Goal: Information Seeking & Learning: Learn about a topic

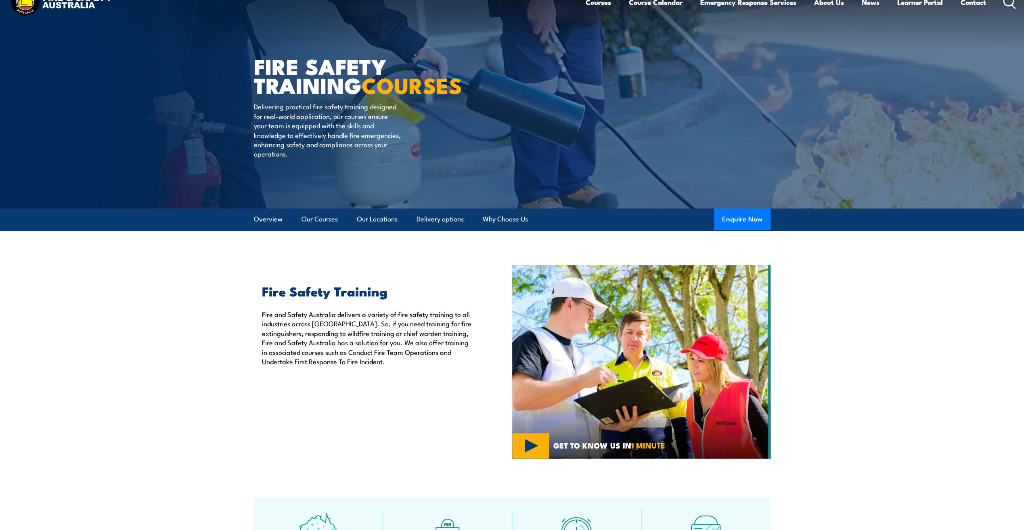
scroll to position [40, 0]
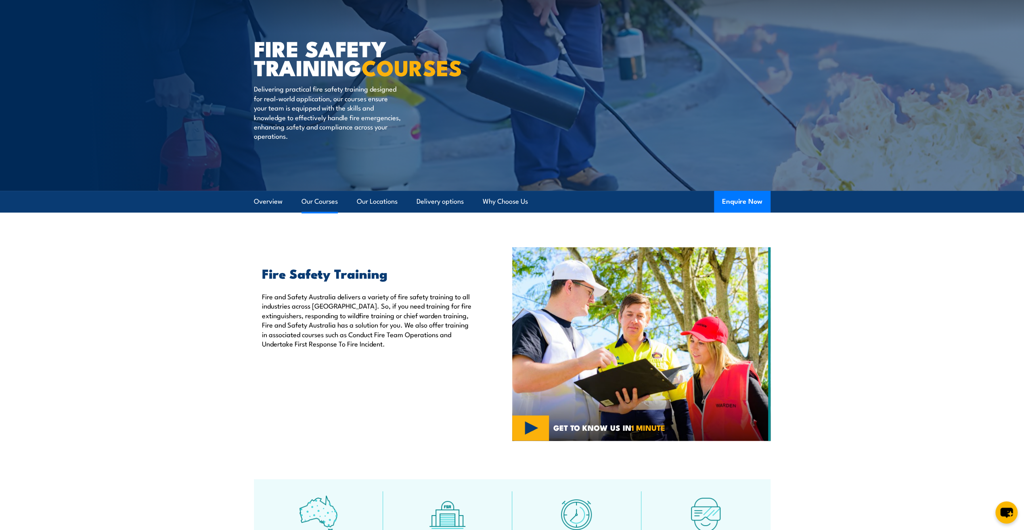
click at [328, 203] on link "Our Courses" at bounding box center [319, 201] width 36 height 21
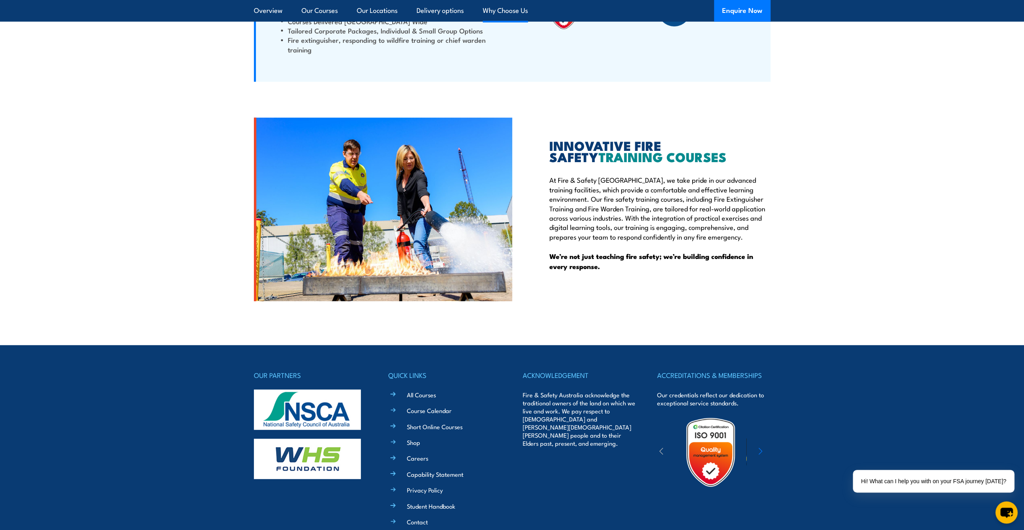
scroll to position [2007, 0]
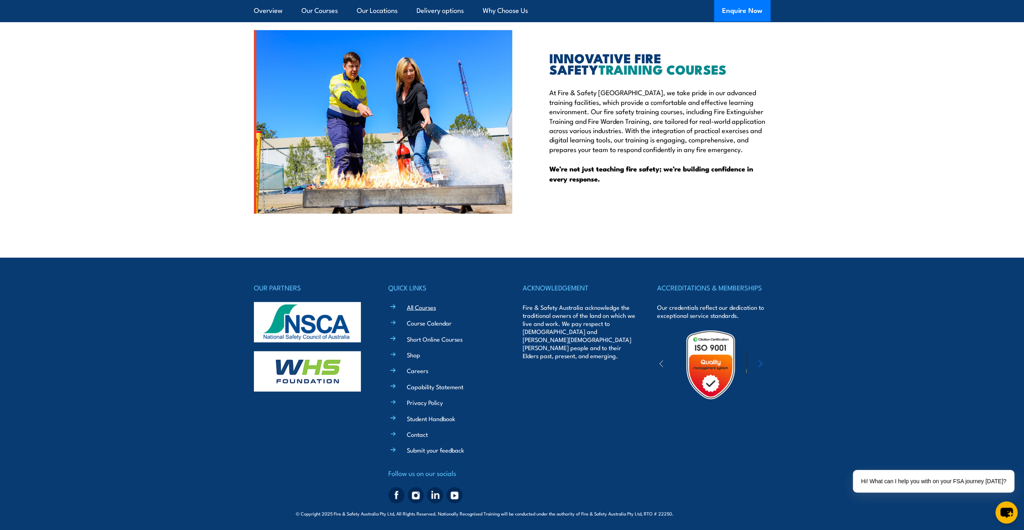
click at [427, 307] on link "All Courses" at bounding box center [421, 307] width 29 height 8
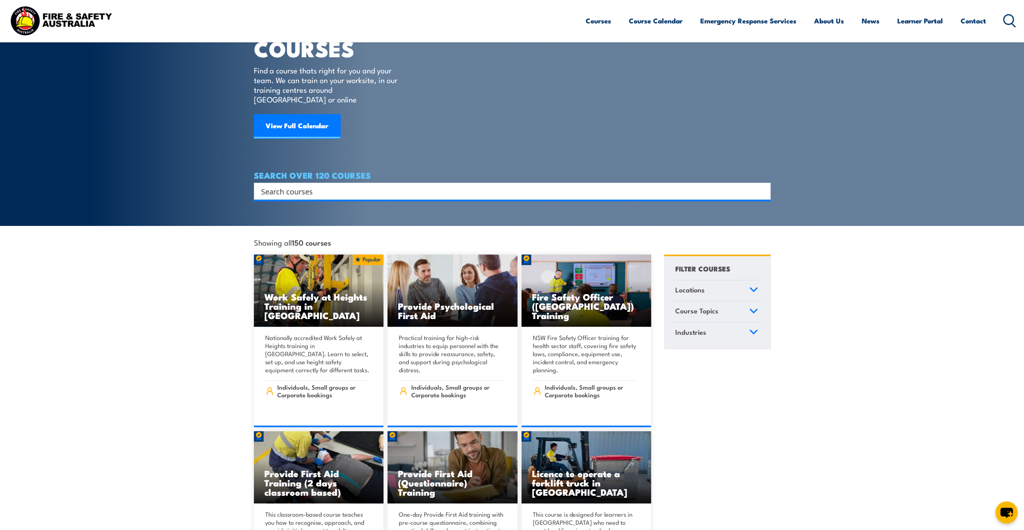
scroll to position [40, 0]
click at [753, 287] on icon at bounding box center [753, 290] width 9 height 6
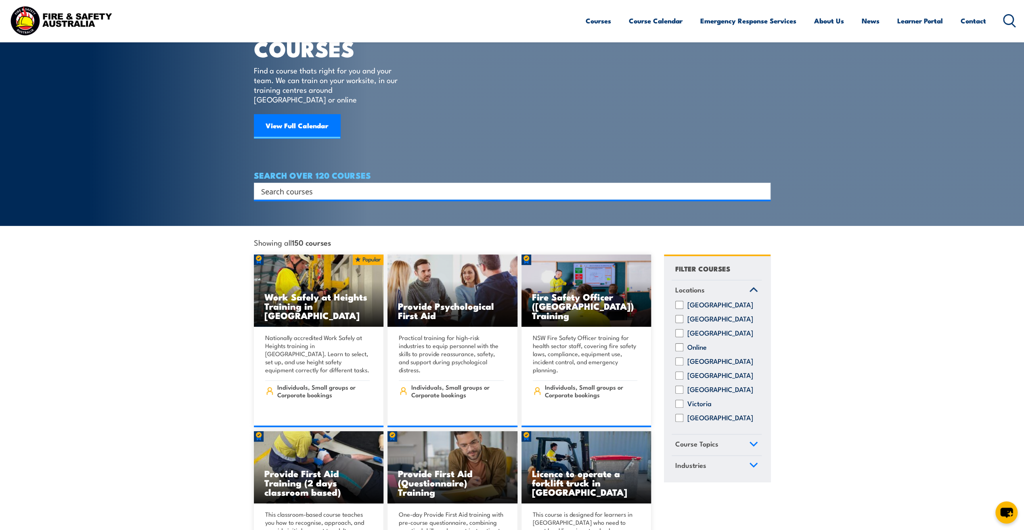
click at [680, 414] on input "Western Australia" at bounding box center [679, 418] width 8 height 8
checkbox input "true"
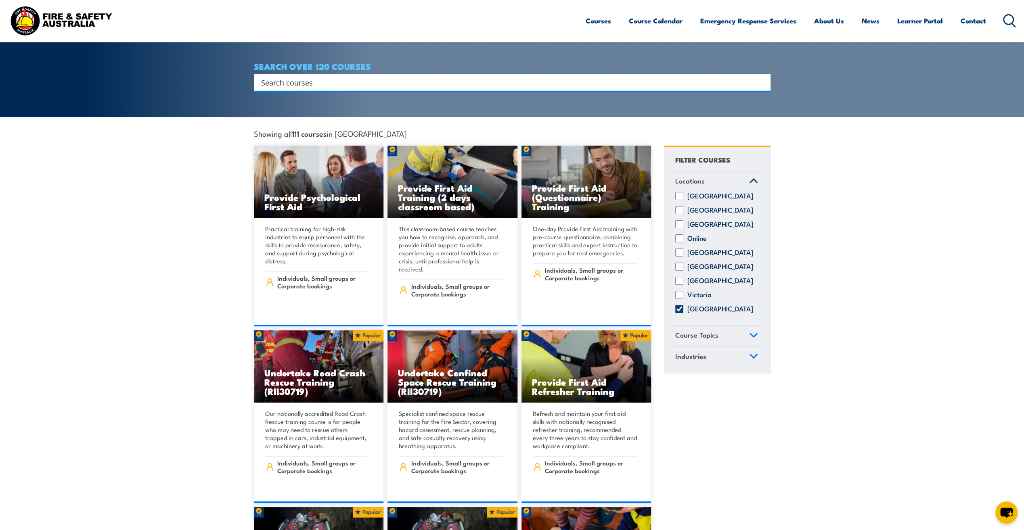
scroll to position [161, 0]
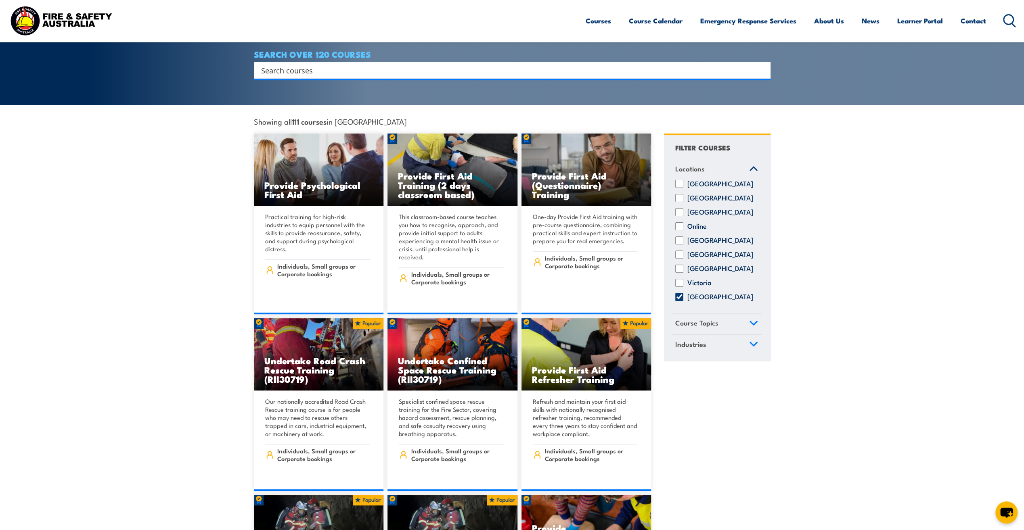
click at [756, 342] on icon at bounding box center [753, 344] width 7 height 4
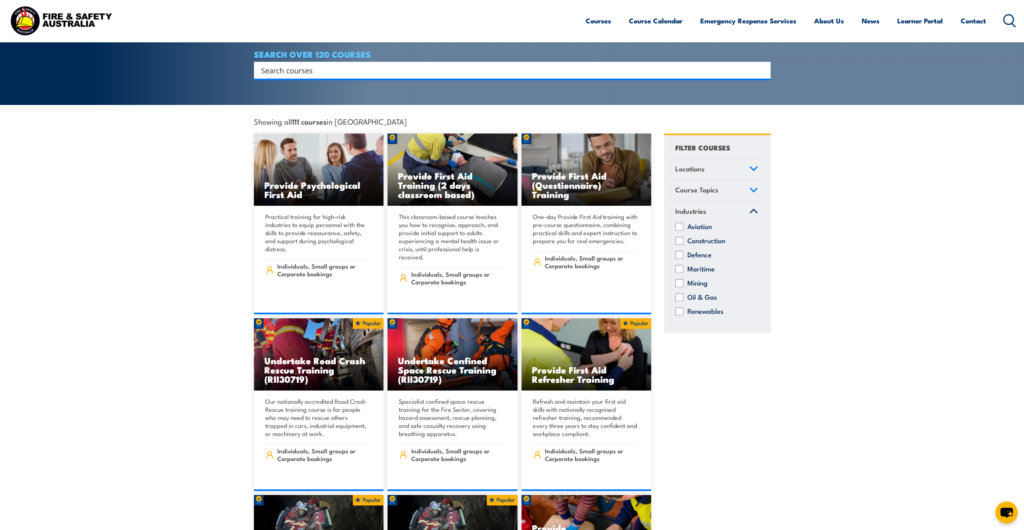
click at [754, 208] on icon at bounding box center [753, 211] width 9 height 6
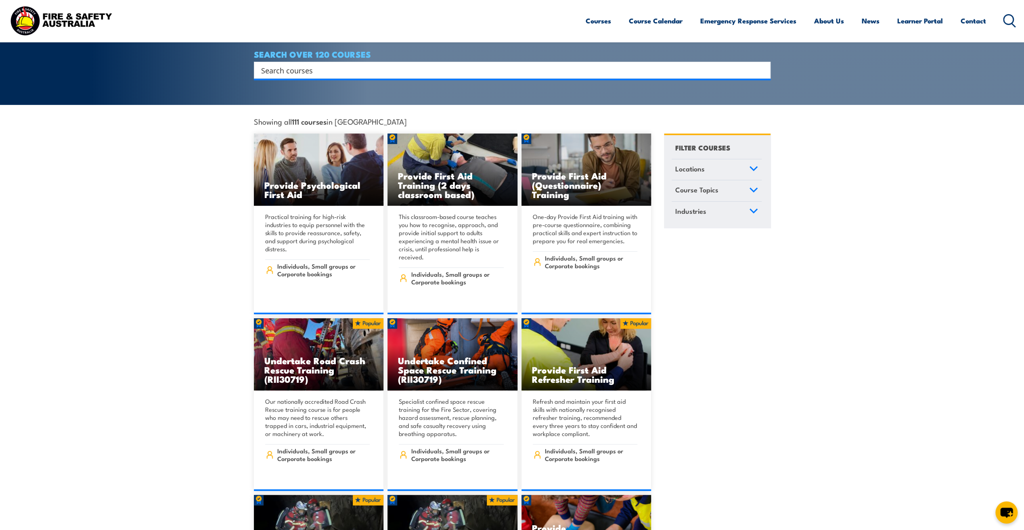
click at [752, 187] on icon at bounding box center [753, 190] width 9 height 6
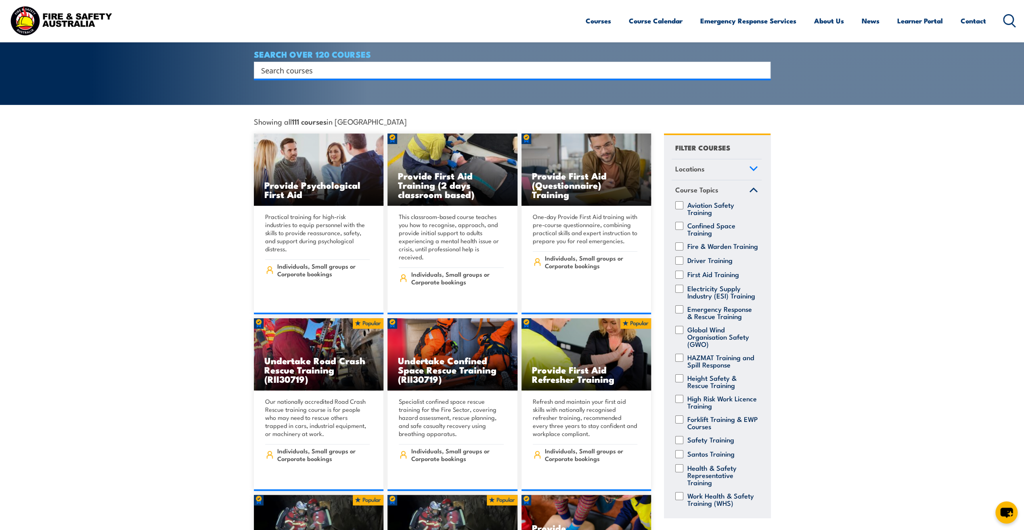
click at [749, 187] on icon at bounding box center [753, 190] width 9 height 6
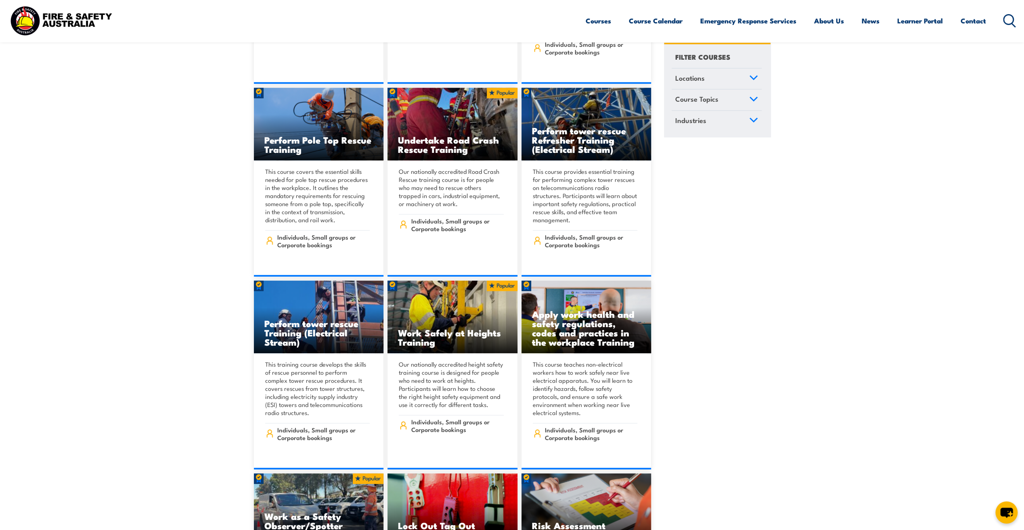
scroll to position [4923, 0]
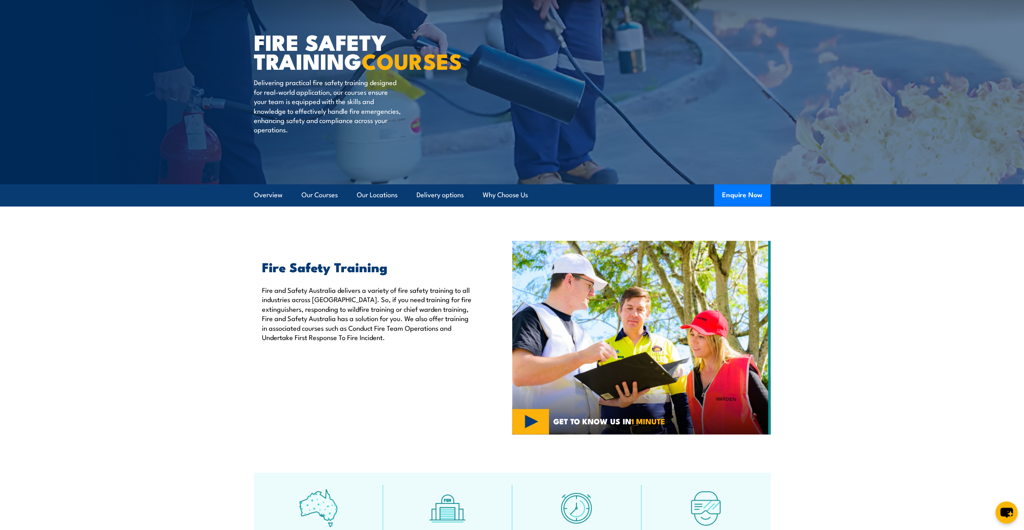
scroll to position [40, 0]
